Goal: Task Accomplishment & Management: Complete application form

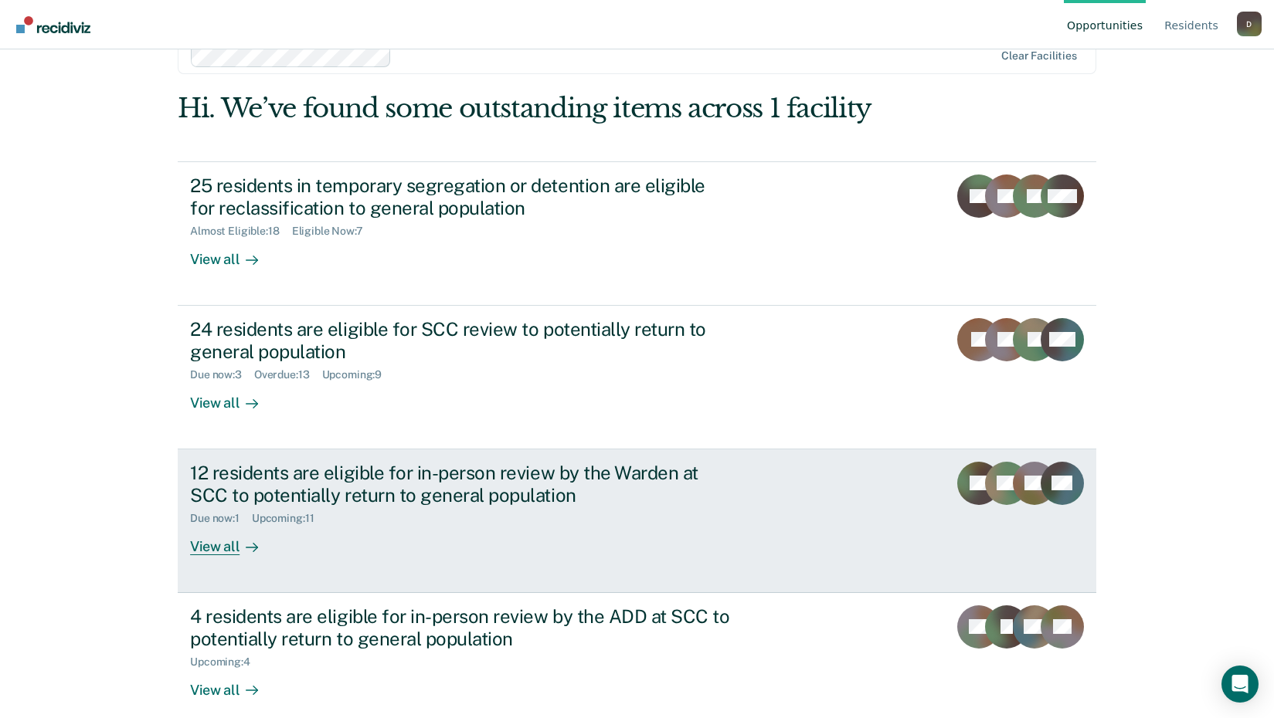
scroll to position [56, 0]
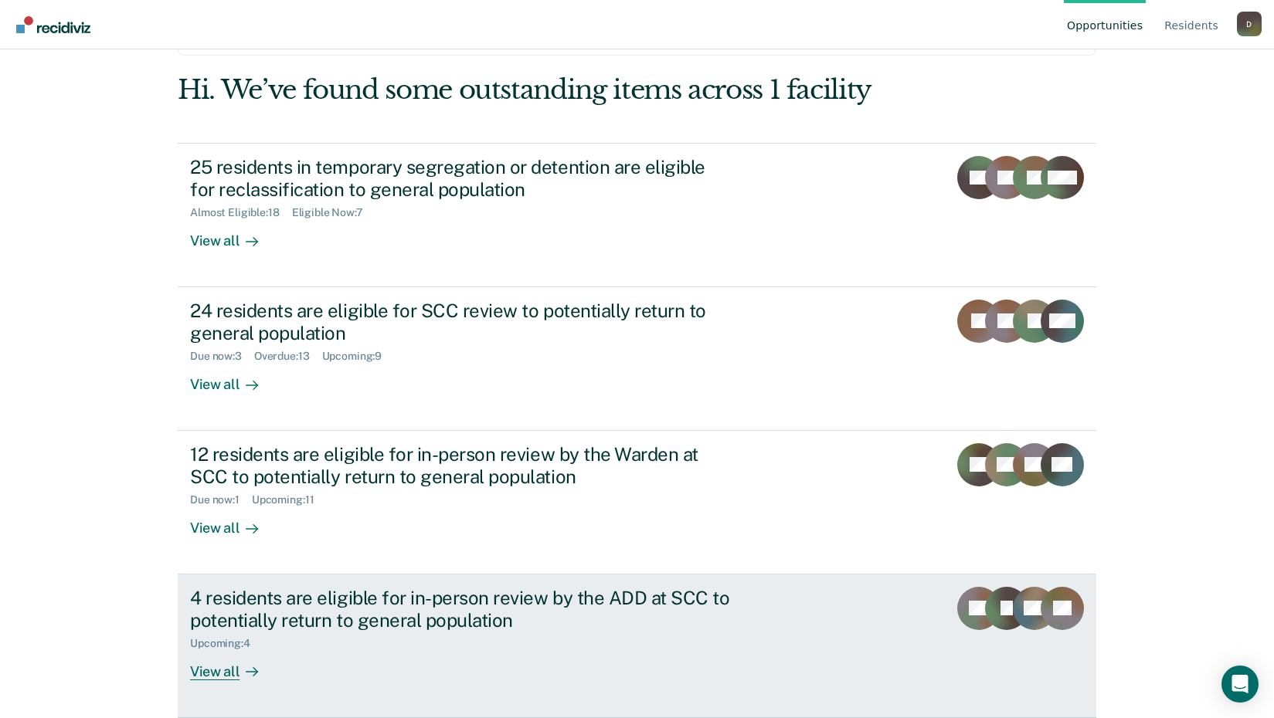
click at [204, 668] on div "View all" at bounding box center [233, 665] width 87 height 30
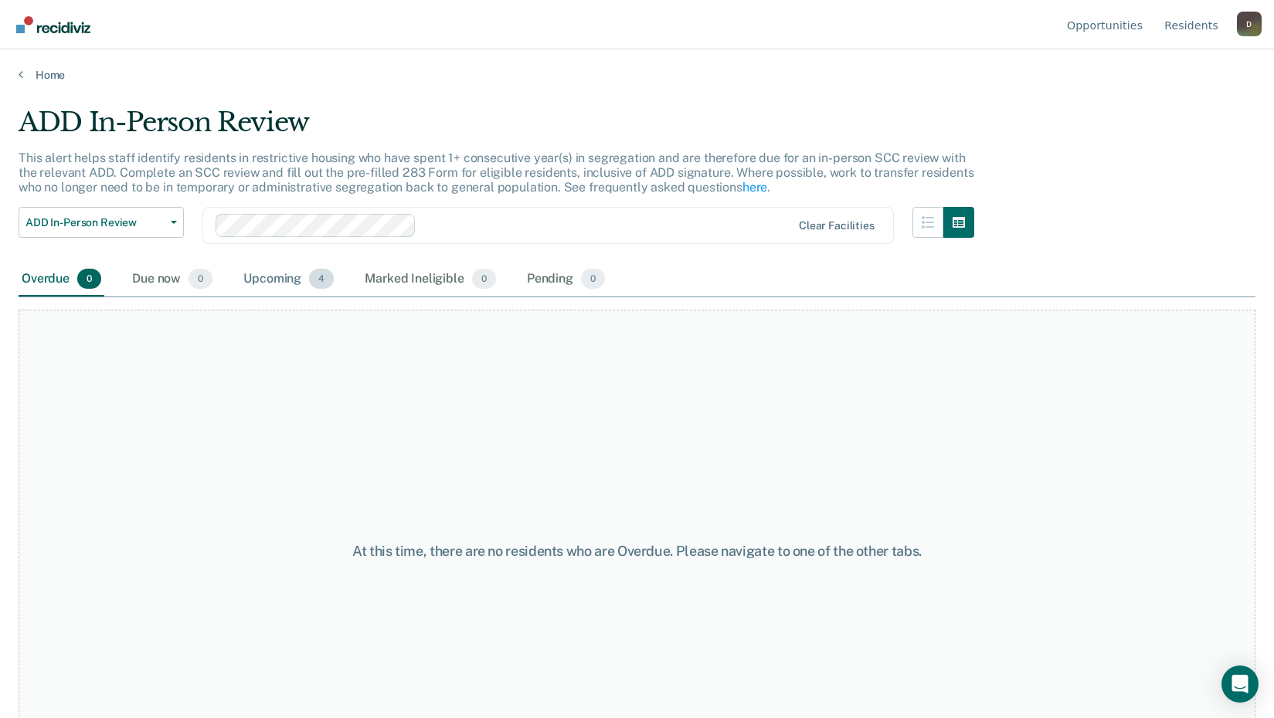
click at [291, 277] on div "Upcoming 4" at bounding box center [288, 280] width 97 height 34
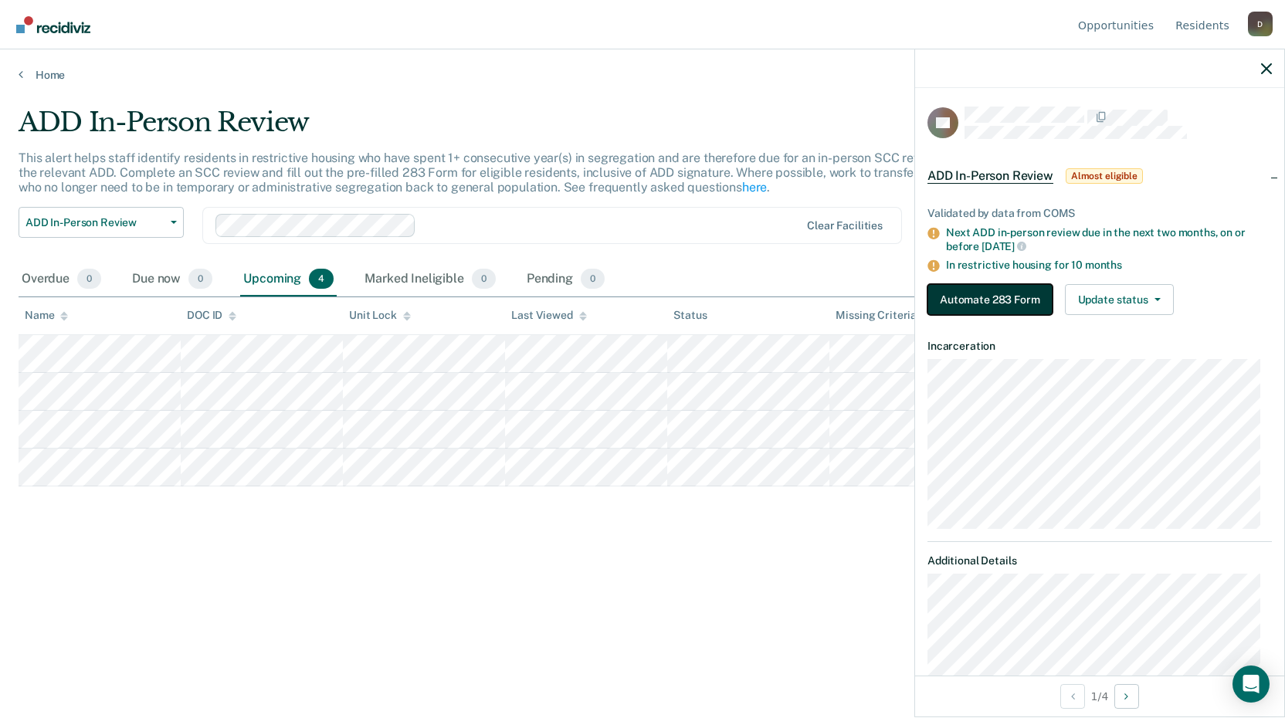
click at [987, 309] on button "Automate 283 Form" at bounding box center [990, 299] width 125 height 31
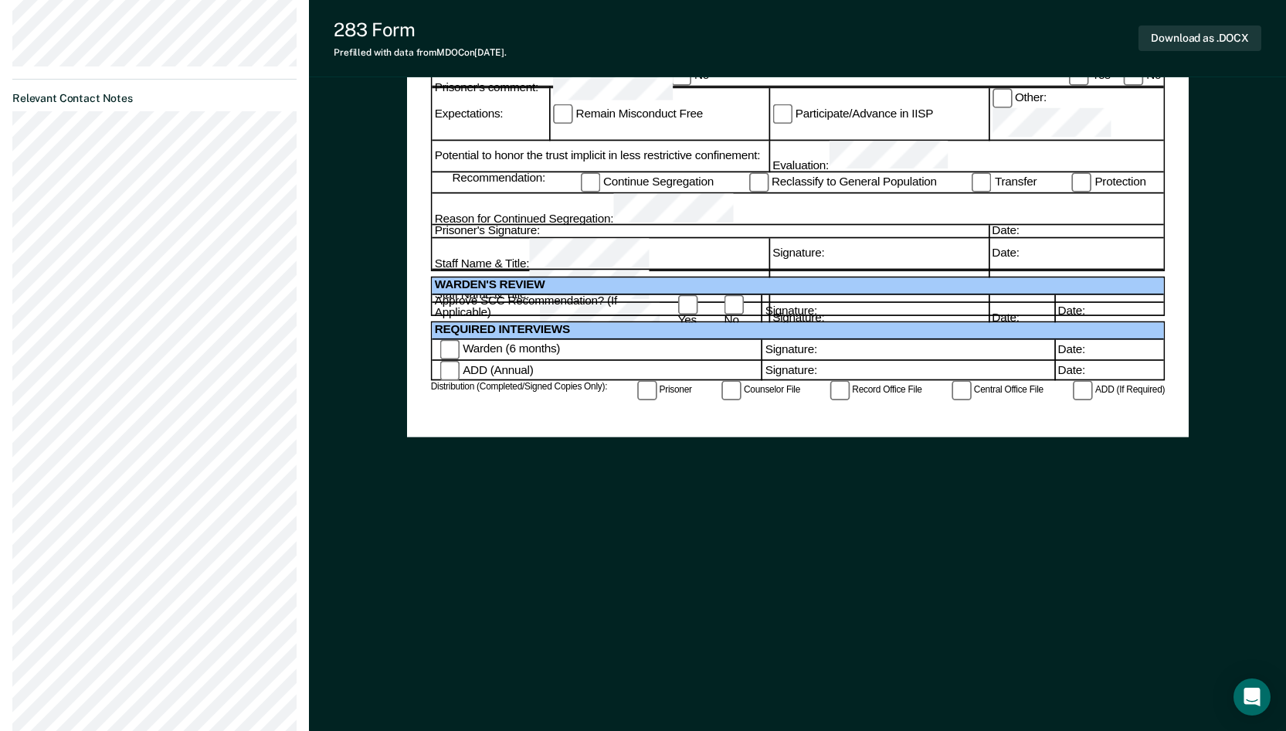
scroll to position [722, 0]
